Goal: Find specific fact: Find specific fact

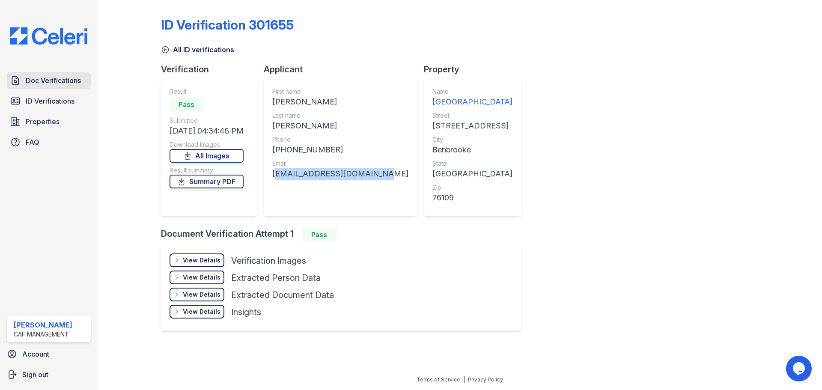
click at [57, 82] on span "Doc Verifications" at bounding box center [53, 80] width 55 height 10
drag, startPoint x: 275, startPoint y: 100, endPoint x: 330, endPoint y: 101, distance: 54.8
click at [339, 100] on div "[PERSON_NAME]" at bounding box center [340, 102] width 136 height 12
copy div "[PERSON_NAME]"
drag, startPoint x: 326, startPoint y: 130, endPoint x: 285, endPoint y: 127, distance: 41.7
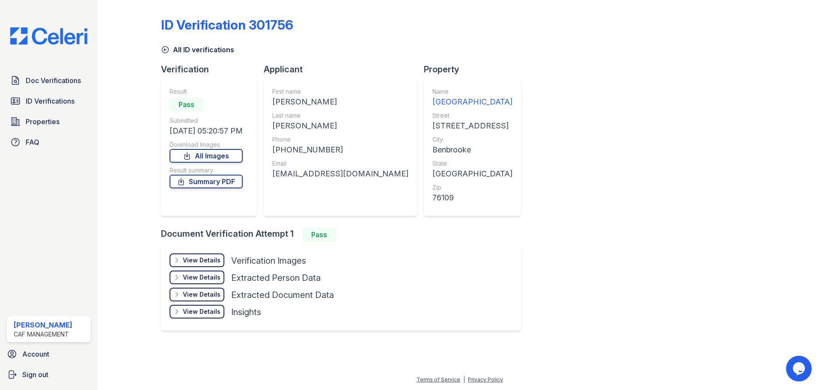
click at [324, 130] on div "[PERSON_NAME]" at bounding box center [340, 126] width 136 height 12
drag, startPoint x: 281, startPoint y: 123, endPoint x: 305, endPoint y: 123, distance: 24.0
click at [305, 123] on div "[PERSON_NAME]" at bounding box center [340, 126] width 136 height 12
copy div "[PERSON_NAME]"
click at [307, 164] on div "Email" at bounding box center [340, 163] width 136 height 9
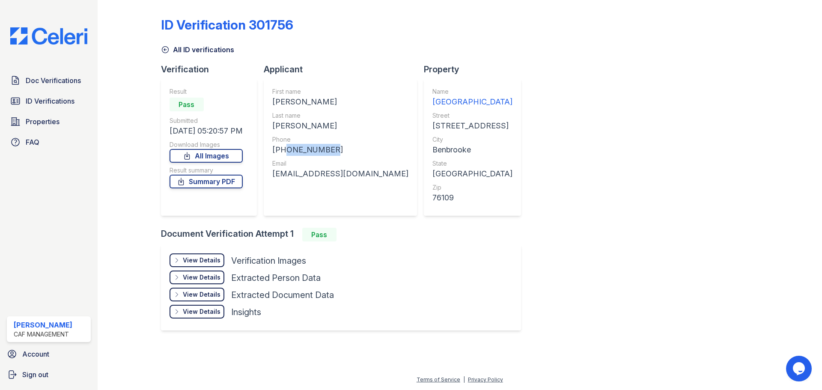
drag, startPoint x: 283, startPoint y: 150, endPoint x: 333, endPoint y: 149, distance: 50.1
click at [333, 149] on div "[PHONE_NUMBER]" at bounding box center [340, 150] width 136 height 12
copy div "6823590286"
